Goal: Task Accomplishment & Management: Manage account settings

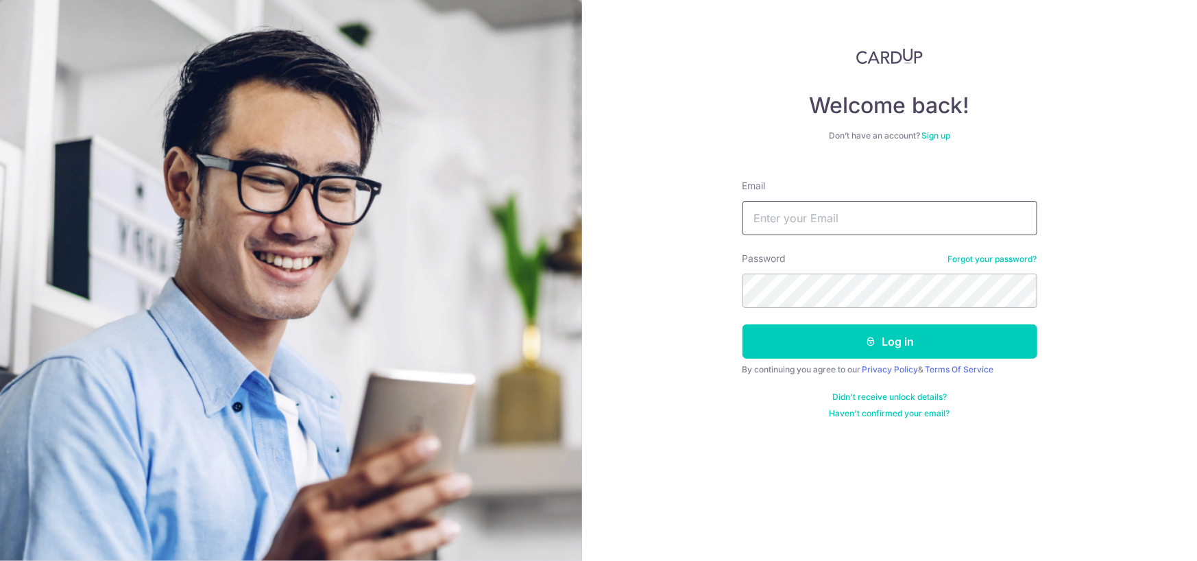
click at [850, 204] on input "Email" at bounding box center [890, 218] width 295 height 34
type input "[EMAIL_ADDRESS][DOMAIN_NAME]"
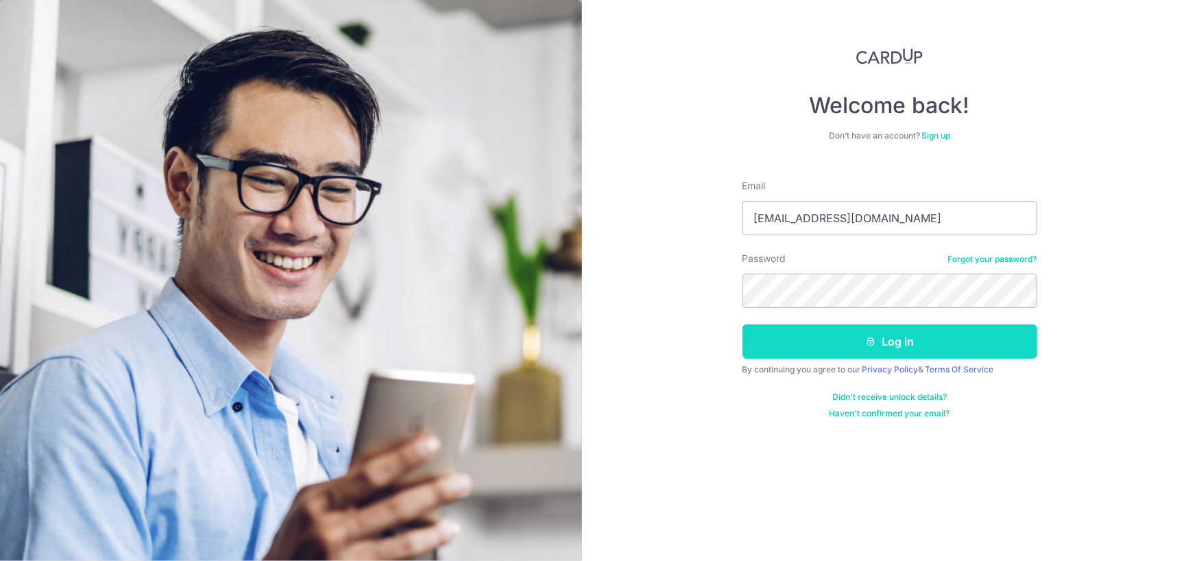
click at [757, 345] on button "Log in" at bounding box center [890, 341] width 295 height 34
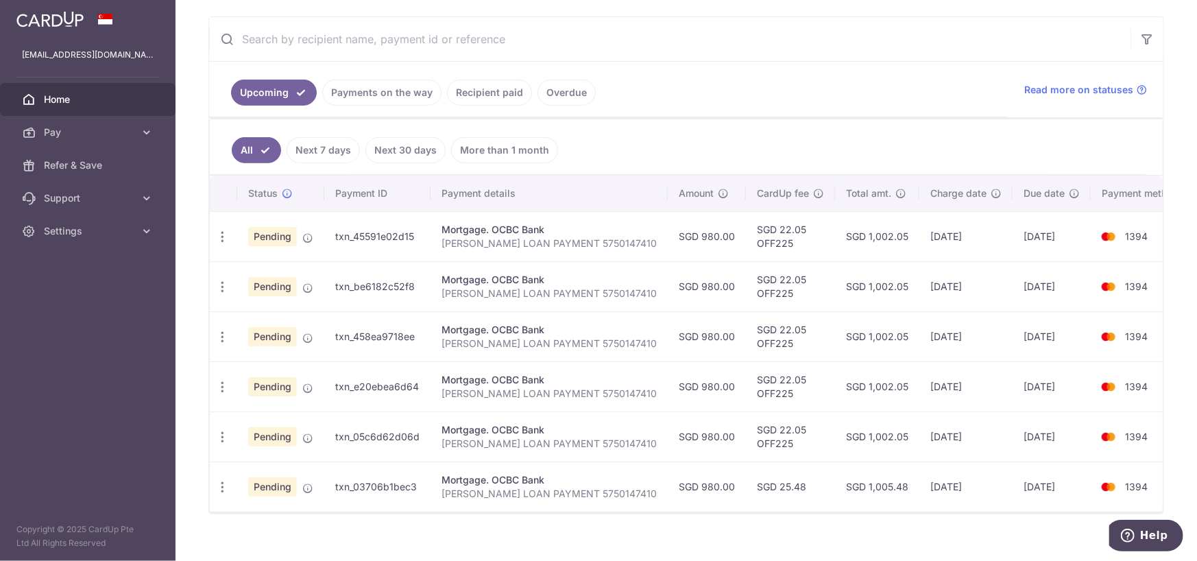
scroll to position [271, 0]
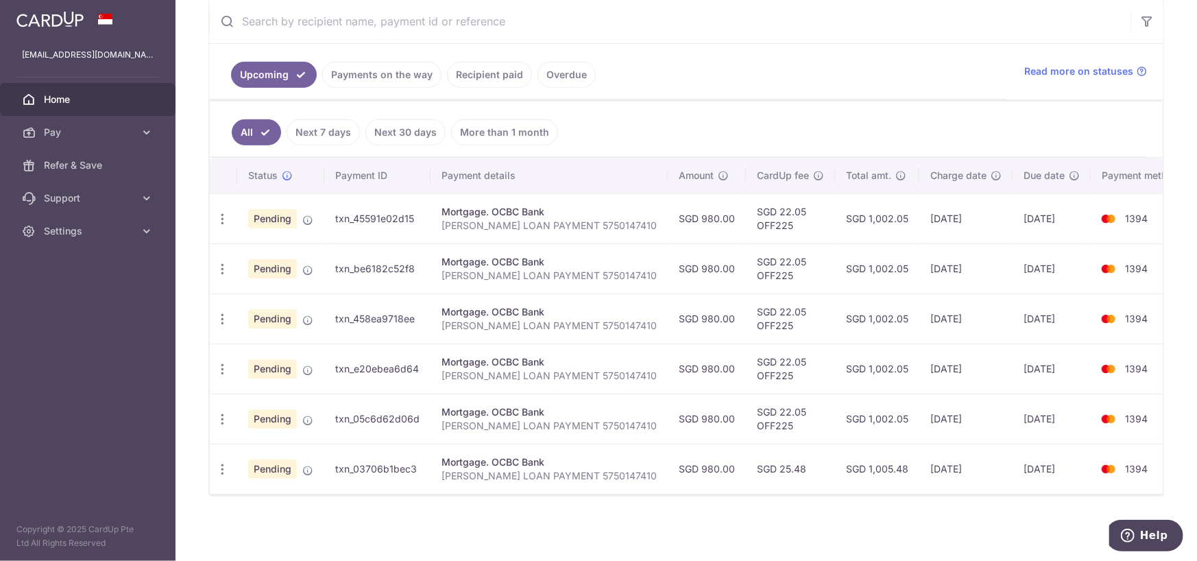
click at [874, 520] on div "× Pause Schedule Pause all future payments in this series Pause just this one p…" at bounding box center [687, 280] width 1022 height 561
